Goal: Task Accomplishment & Management: Complete application form

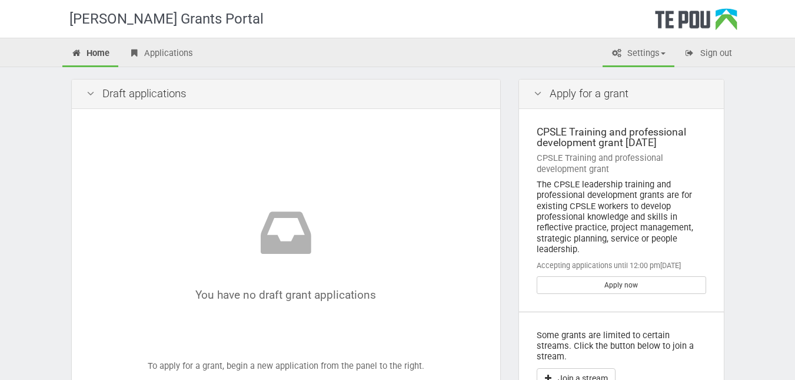
click at [664, 52] on span at bounding box center [663, 53] width 5 height 2
click at [534, 96] on icon at bounding box center [538, 93] width 14 height 11
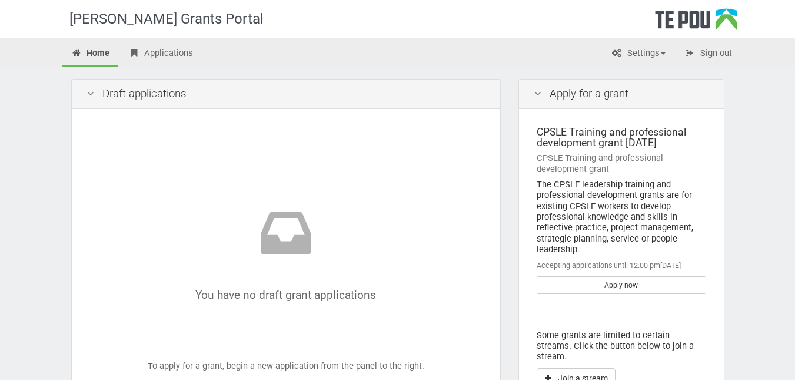
click at [538, 93] on icon at bounding box center [538, 93] width 14 height 11
drag, startPoint x: 538, startPoint y: 93, endPoint x: 589, endPoint y: 92, distance: 51.2
click at [589, 92] on div "Apply for a grant" at bounding box center [621, 93] width 205 height 29
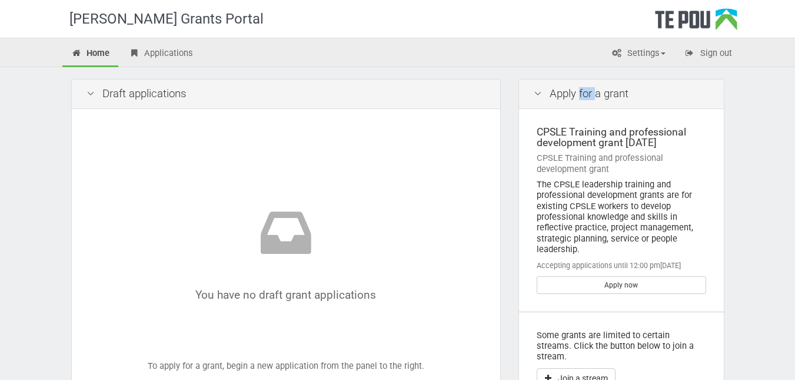
click at [589, 92] on div "Apply for a grant" at bounding box center [621, 93] width 205 height 29
drag, startPoint x: 589, startPoint y: 92, endPoint x: 560, endPoint y: 94, distance: 28.9
click at [560, 94] on div "Apply for a grant" at bounding box center [621, 93] width 205 height 29
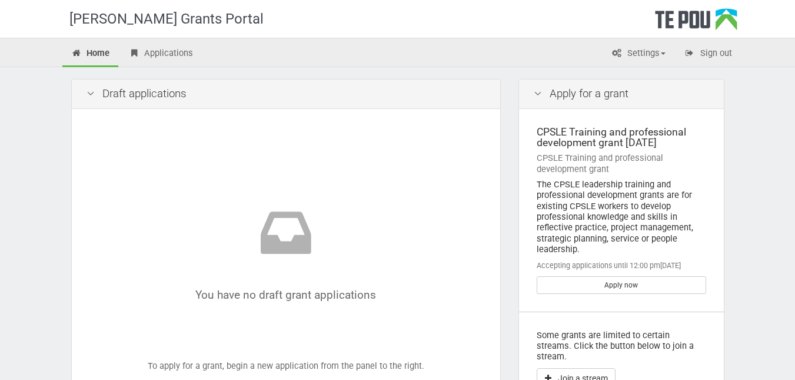
click at [539, 92] on icon at bounding box center [538, 93] width 14 height 11
click at [143, 53] on link "Applications" at bounding box center [160, 54] width 82 height 26
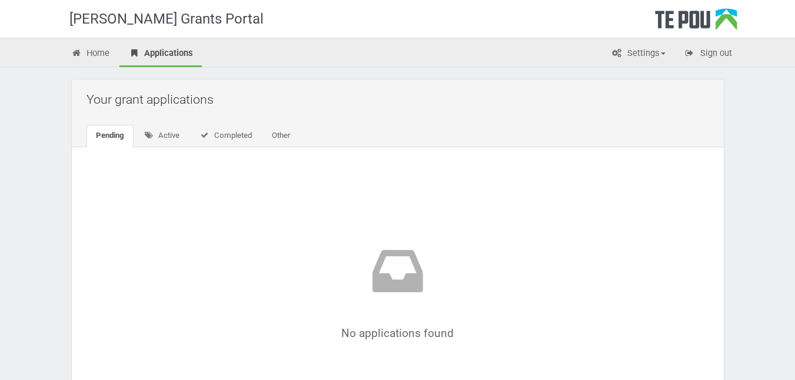
click at [143, 53] on link "Applications" at bounding box center [160, 54] width 82 height 26
click at [158, 139] on link "Active" at bounding box center [162, 136] width 55 height 22
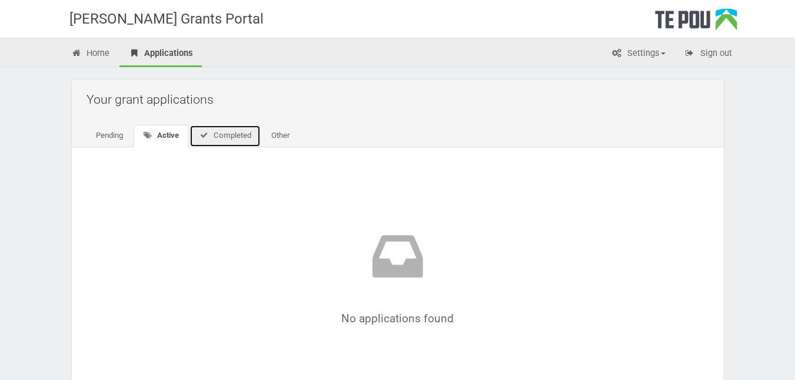
click at [222, 142] on link "Completed" at bounding box center [225, 136] width 71 height 22
click at [286, 141] on link "Other" at bounding box center [278, 136] width 37 height 22
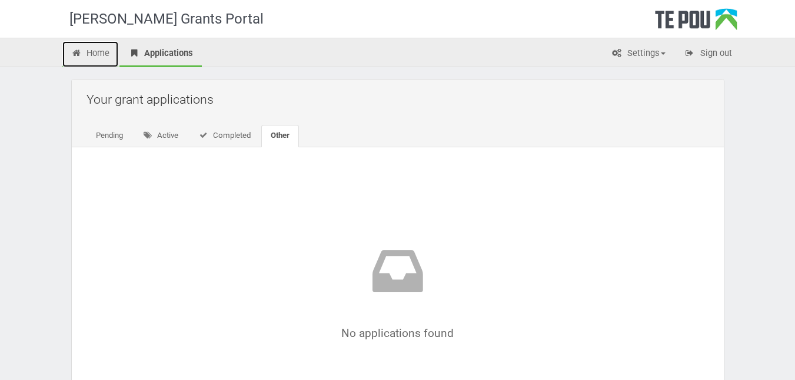
click at [93, 52] on link "Home" at bounding box center [90, 54] width 56 height 26
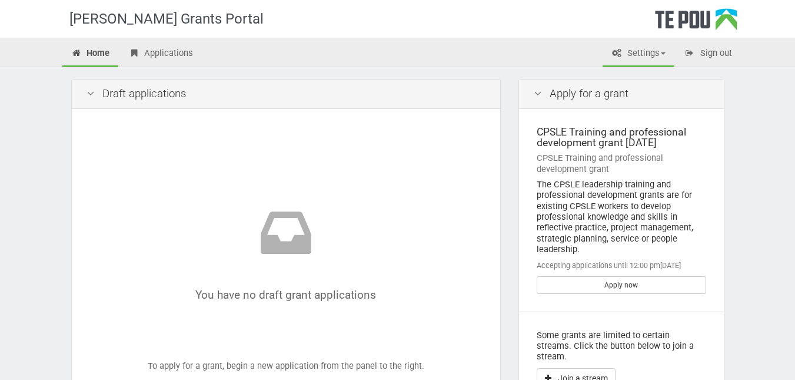
click at [662, 53] on span at bounding box center [663, 53] width 5 height 2
click at [556, 89] on div "Apply for a grant" at bounding box center [621, 93] width 205 height 29
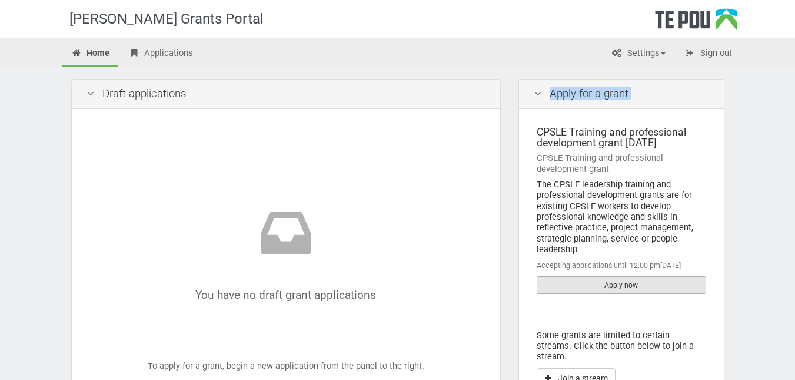
click at [566, 285] on link "Apply now" at bounding box center [621, 285] width 169 height 18
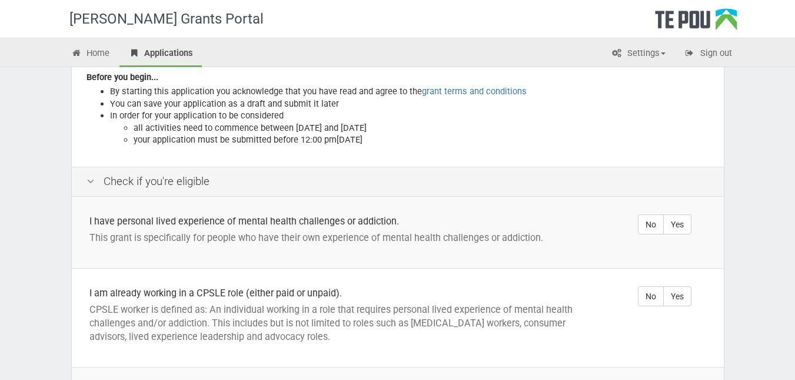
scroll to position [151, 0]
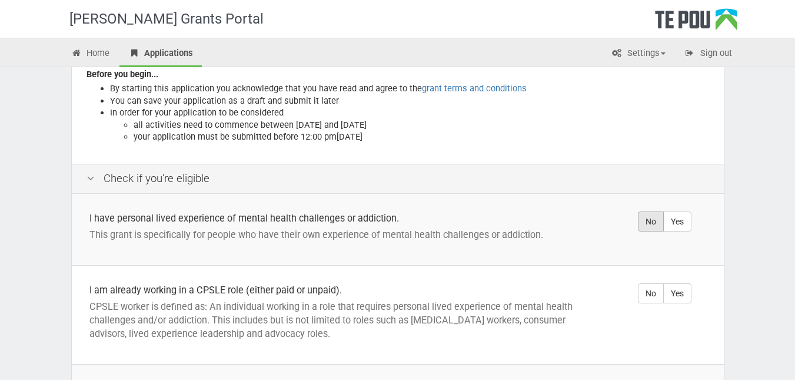
click at [643, 213] on label "No" at bounding box center [651, 221] width 26 height 20
radio input "true"
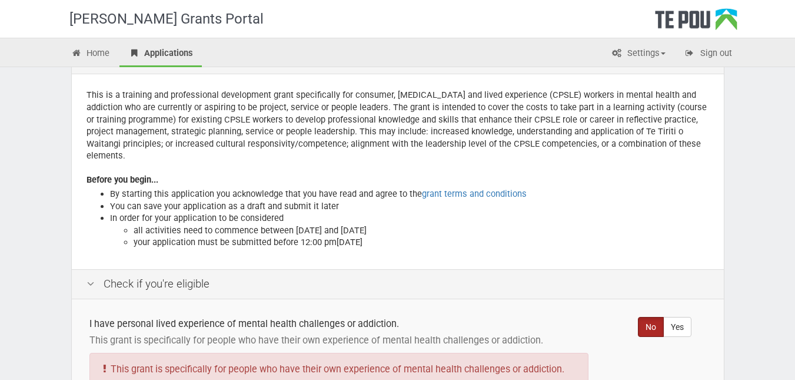
scroll to position [4, 0]
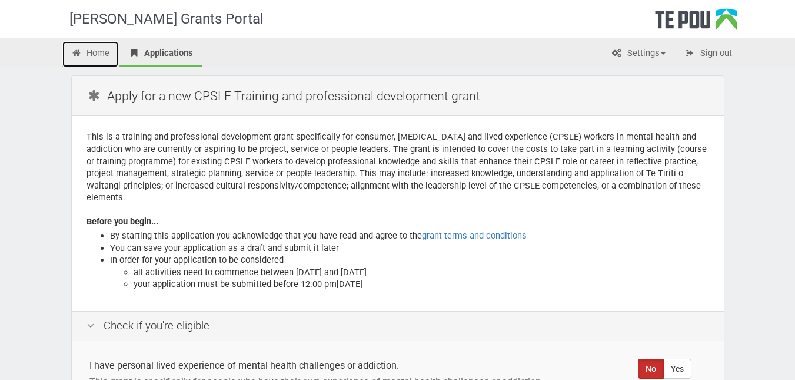
click at [79, 52] on icon at bounding box center [76, 53] width 11 height 9
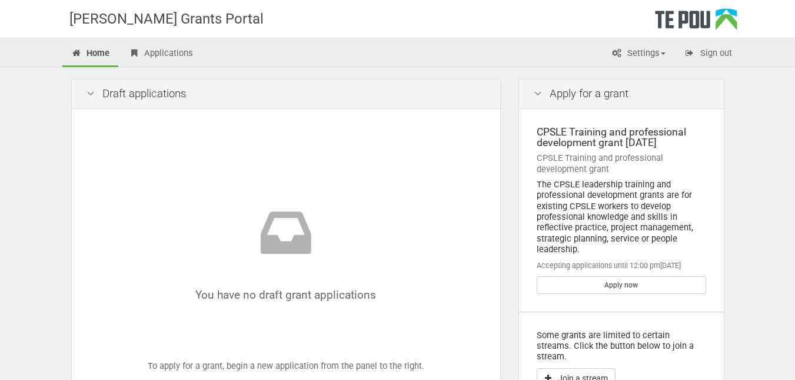
click at [79, 52] on icon at bounding box center [76, 53] width 11 height 9
click at [149, 52] on link "Applications" at bounding box center [160, 54] width 82 height 26
click at [149, 53] on link "Applications" at bounding box center [160, 54] width 82 height 26
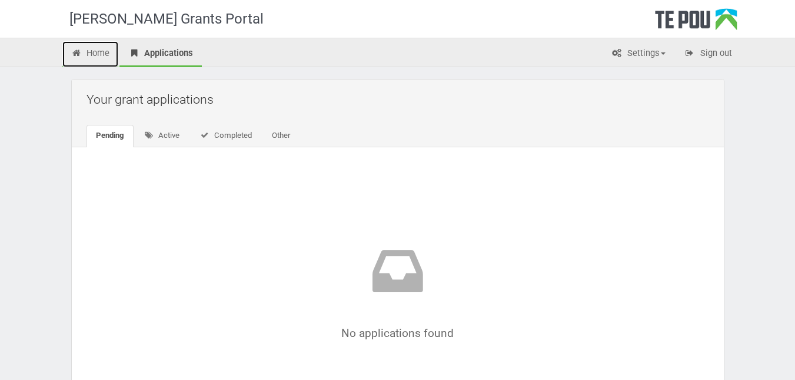
click at [96, 51] on link "Home" at bounding box center [90, 54] width 56 height 26
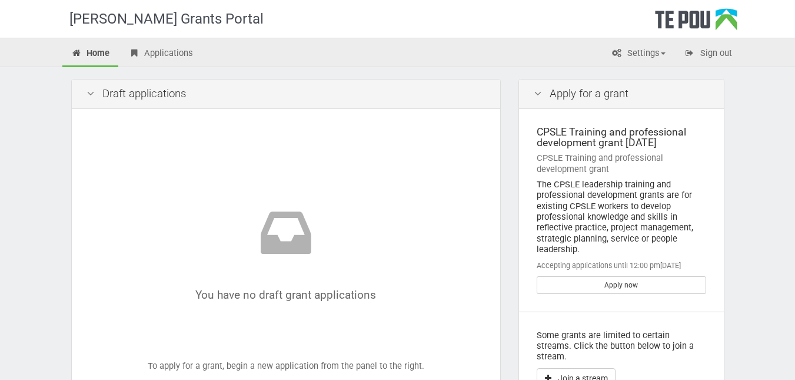
click at [89, 92] on icon at bounding box center [91, 93] width 14 height 11
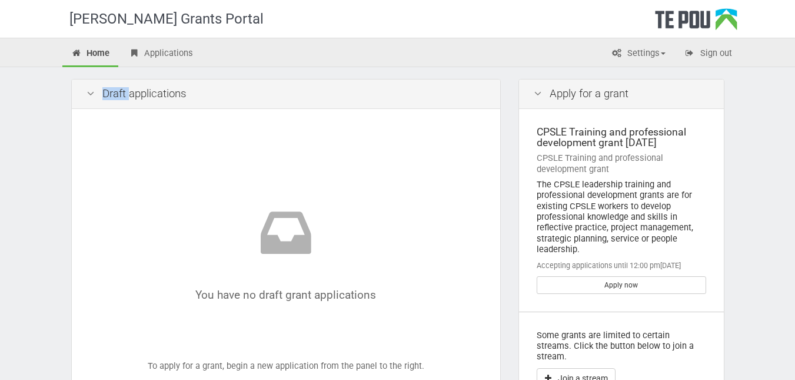
click at [89, 92] on icon at bounding box center [91, 93] width 14 height 11
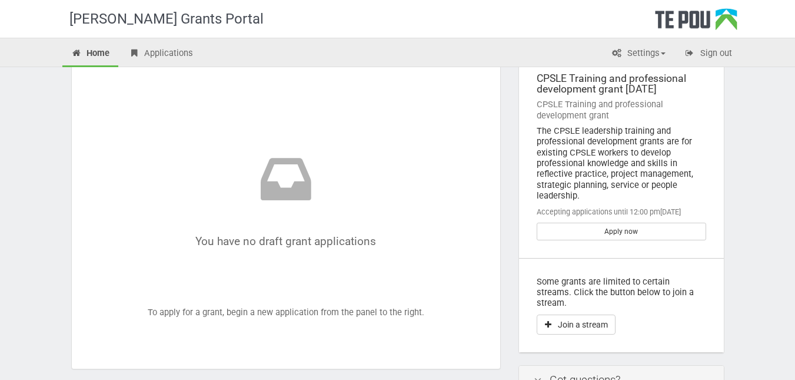
scroll to position [48, 0]
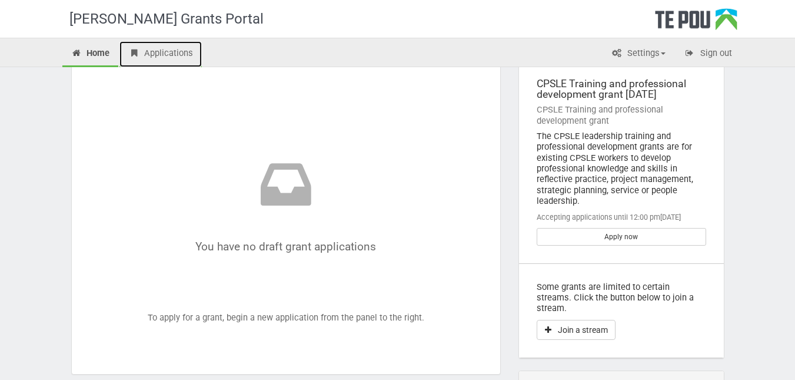
click at [162, 61] on link "Applications" at bounding box center [160, 54] width 82 height 26
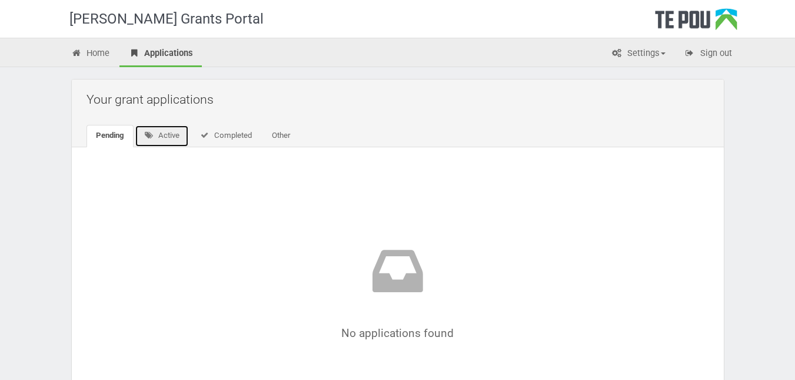
click at [171, 139] on link "Active" at bounding box center [162, 136] width 55 height 22
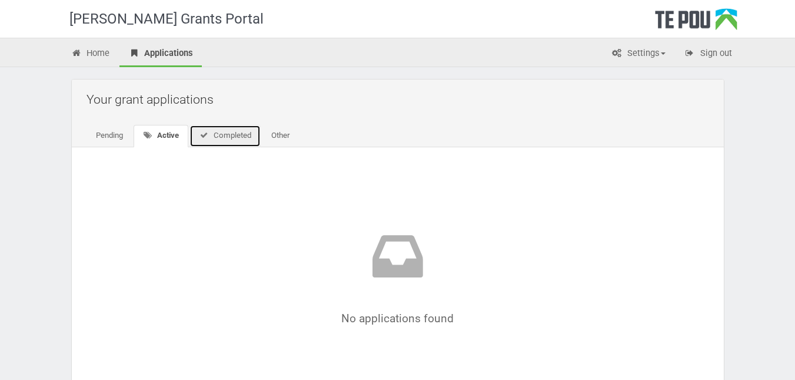
click at [216, 137] on link "Completed" at bounding box center [225, 136] width 71 height 22
